Goal: Transaction & Acquisition: Book appointment/travel/reservation

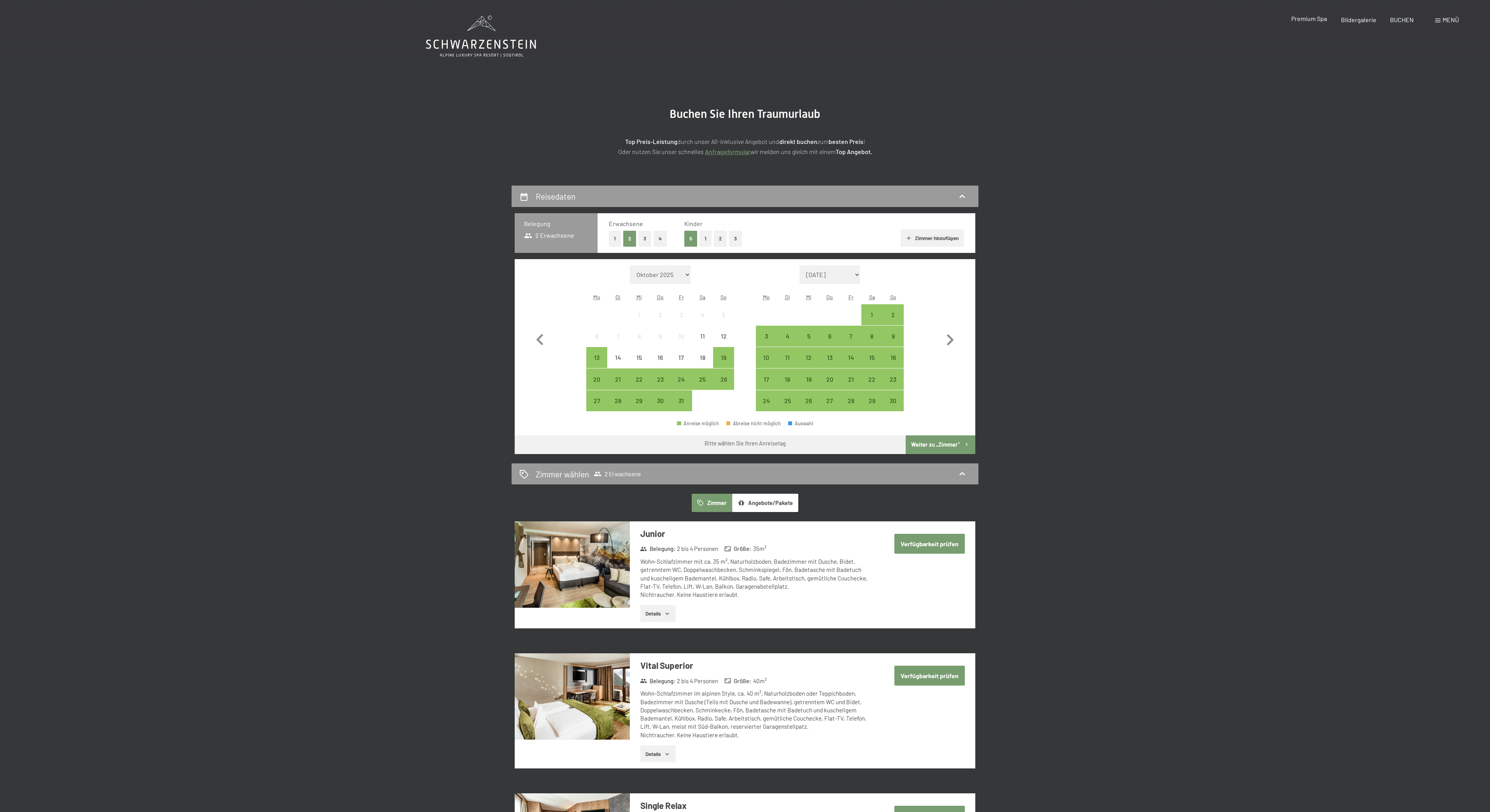
click at [1298, 20] on span "Premium Spa" at bounding box center [1309, 19] width 36 height 8
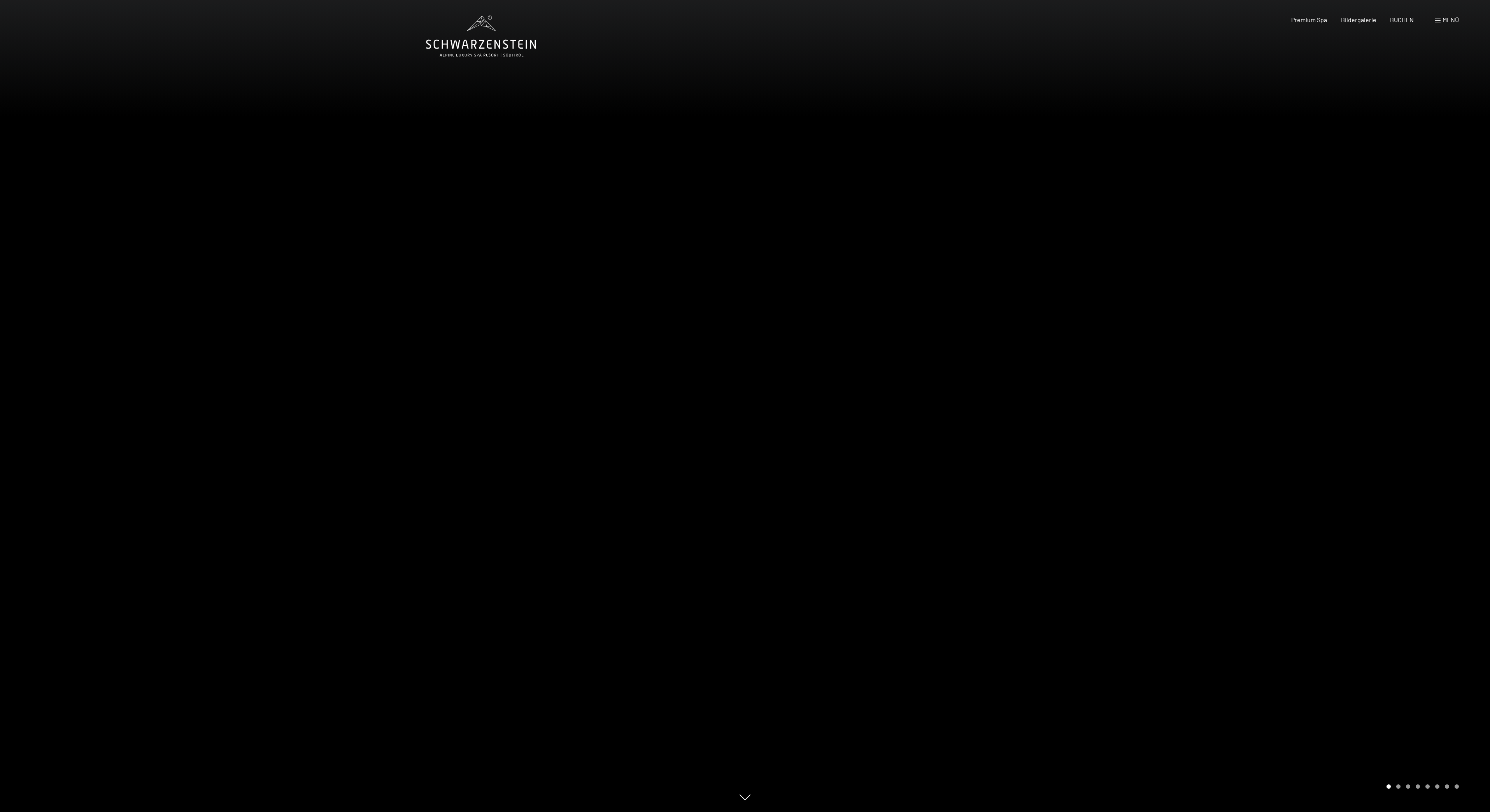
click at [595, 419] on div at bounding box center [372, 406] width 745 height 812
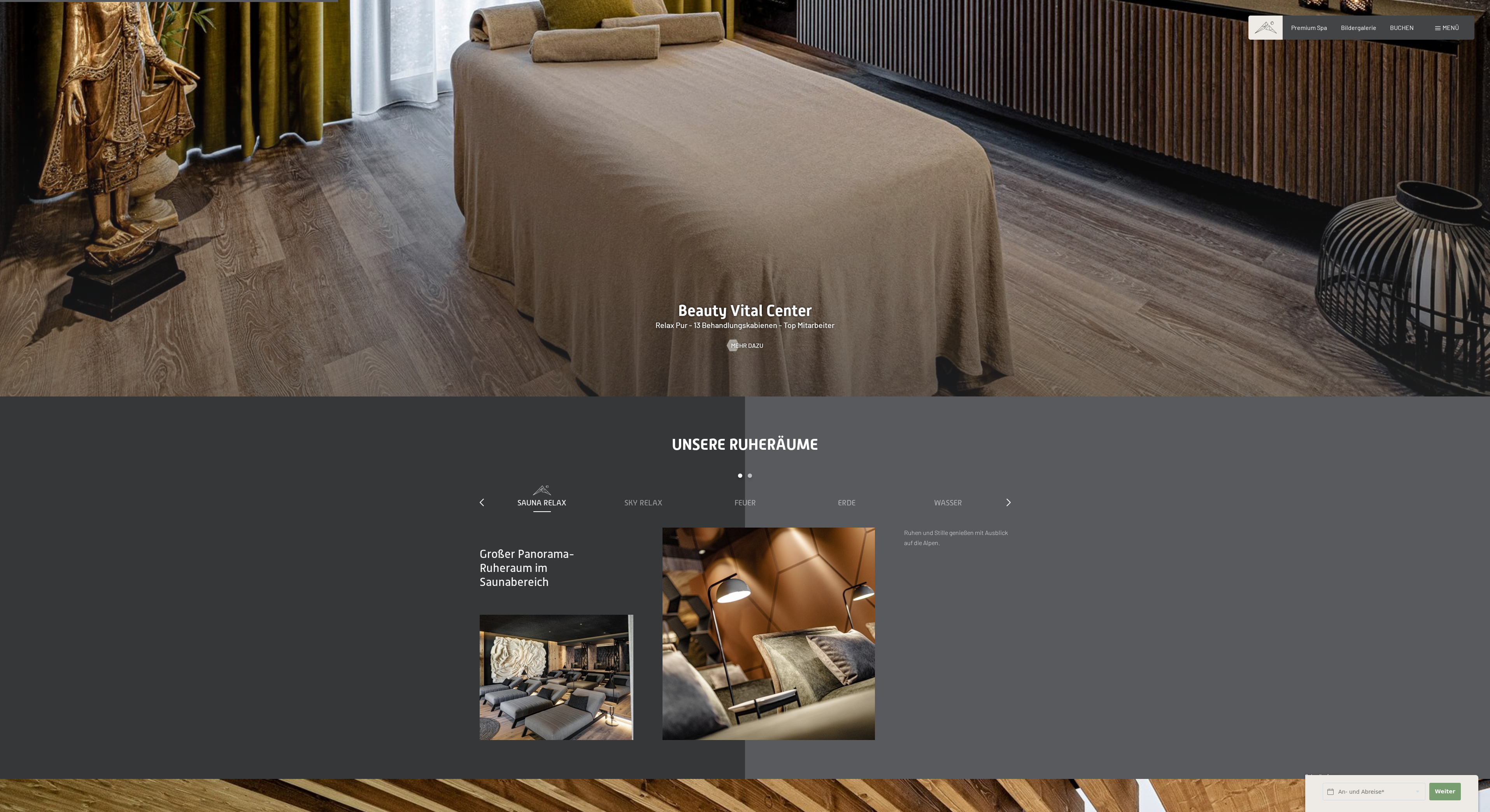
scroll to position [1814, 0]
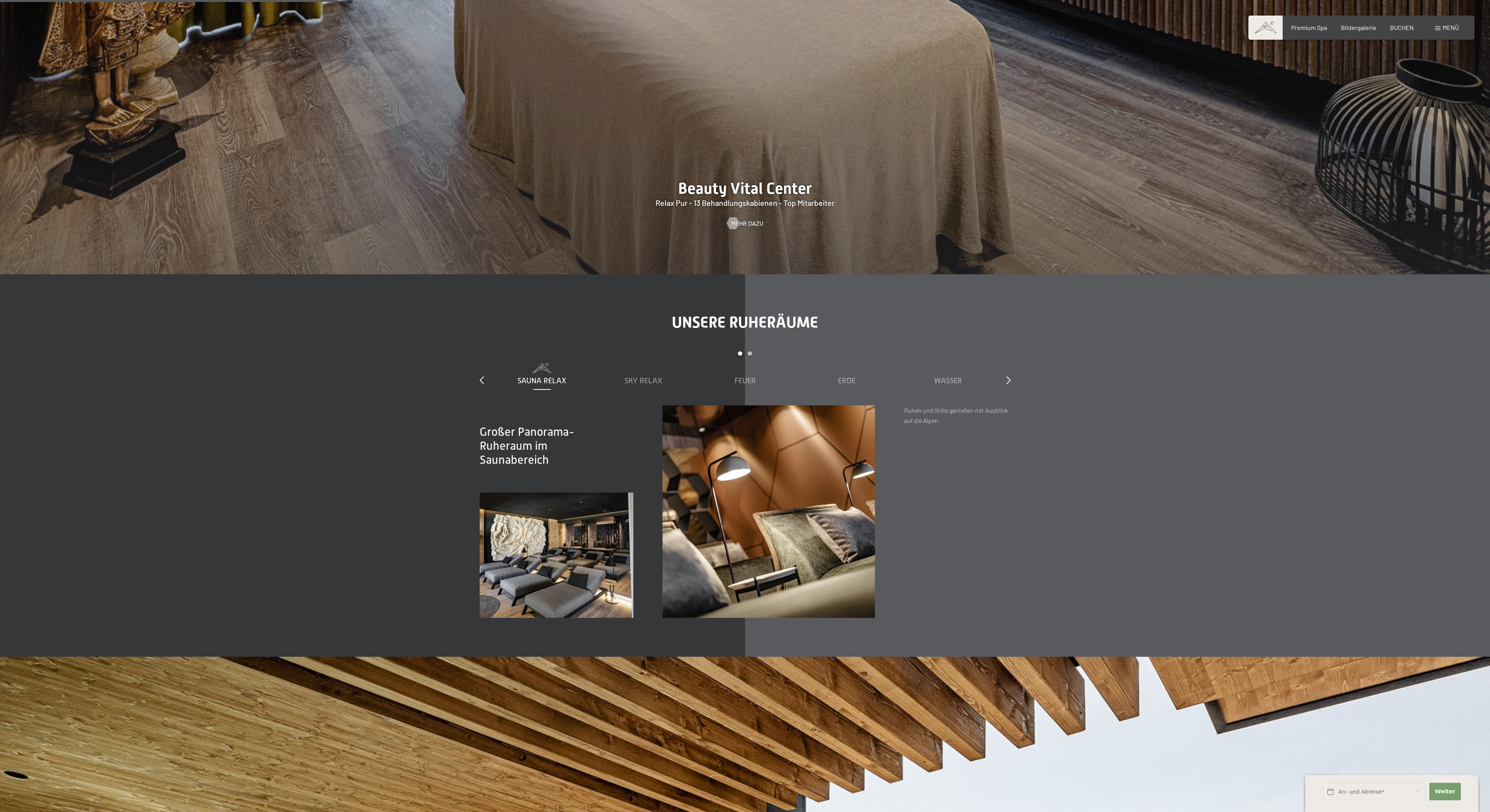
click at [779, 571] on img at bounding box center [768, 511] width 212 height 212
